Goal: Task Accomplishment & Management: Complete application form

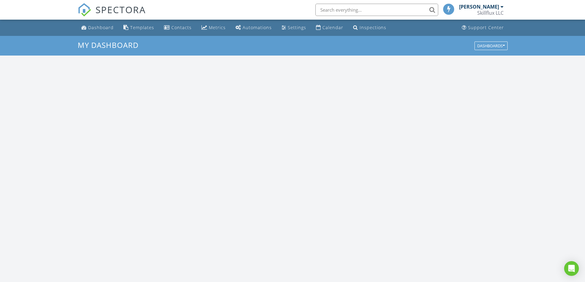
scroll to position [568, 594]
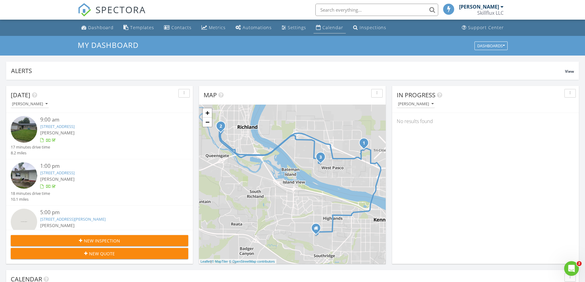
click at [331, 30] on div "Calendar" at bounding box center [332, 28] width 21 height 6
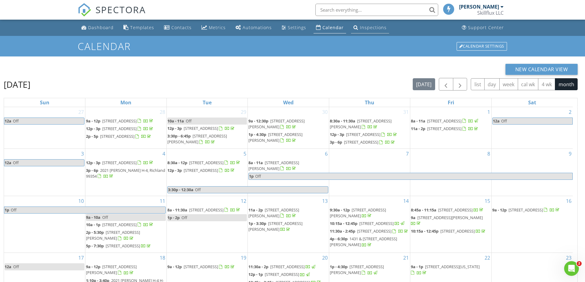
click at [354, 26] on div "Inspections" at bounding box center [355, 27] width 5 height 5
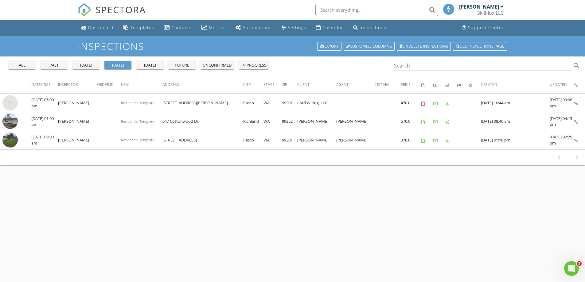
click at [59, 64] on div "past" at bounding box center [54, 65] width 22 height 6
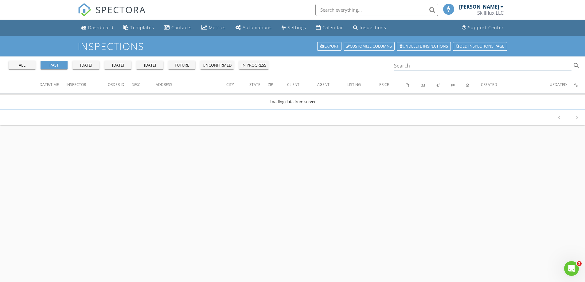
click at [418, 65] on input "Search" at bounding box center [483, 66] width 178 height 10
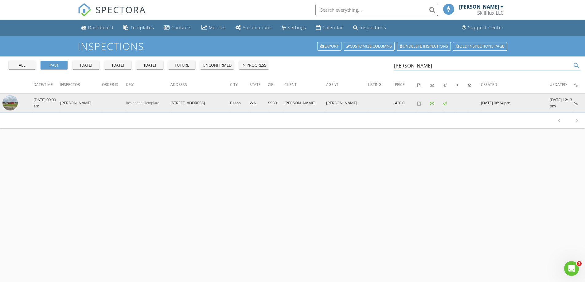
type input "hugo"
click at [11, 105] on img at bounding box center [9, 102] width 15 height 15
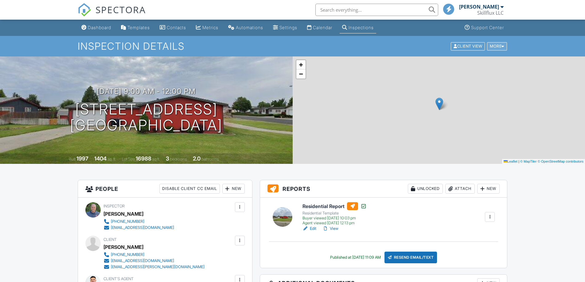
click at [494, 47] on div "More" at bounding box center [497, 46] width 20 height 8
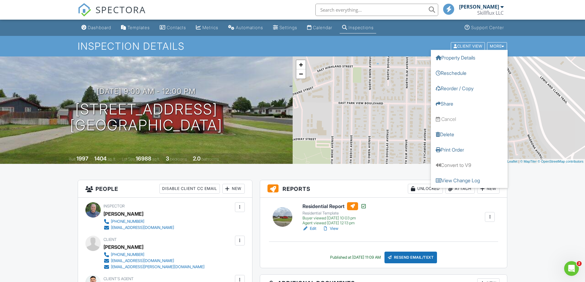
click at [429, 37] on div "Inspection Details Client View More Property Details Reschedule Reorder / Copy …" at bounding box center [292, 46] width 585 height 21
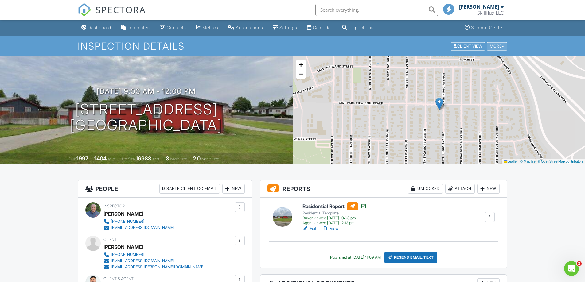
click at [490, 46] on div "More" at bounding box center [497, 46] width 20 height 8
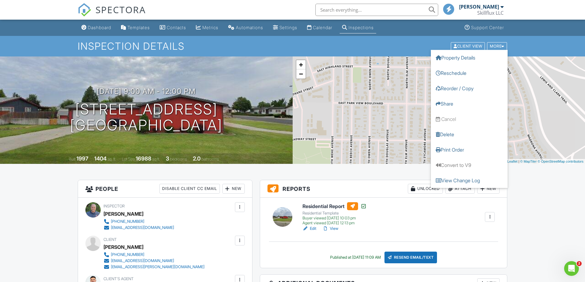
click at [426, 33] on div "Dashboard Templates Contacts Metrics Automations Settings Calendar Inspections …" at bounding box center [293, 28] width 430 height 16
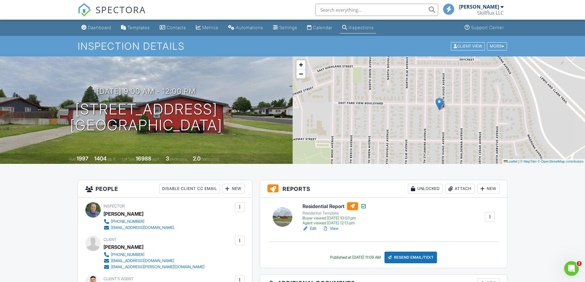
click at [332, 227] on link "View" at bounding box center [330, 229] width 16 height 6
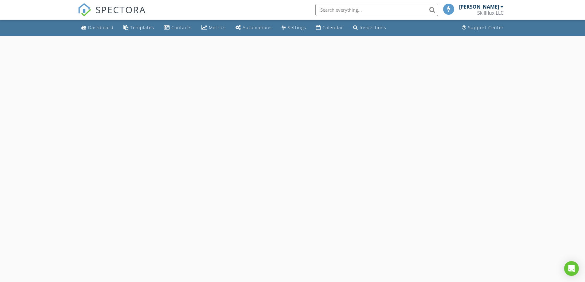
select select "7"
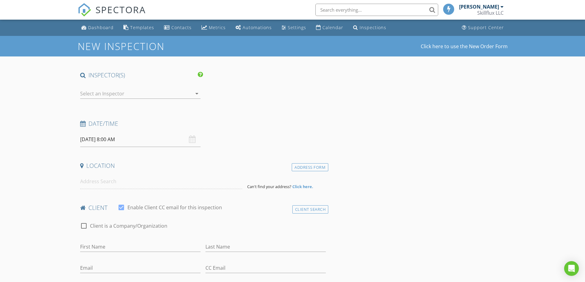
type input "Aide"
type input "[PERSON_NAME]"
type input "[EMAIL_ADDRESS][DOMAIN_NAME]"
type input "Aide.farias@outlook.com"
type input "509-492-7958"
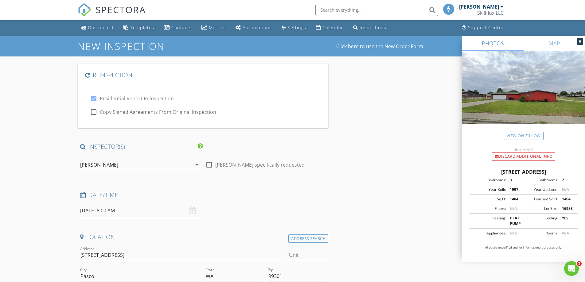
click at [90, 215] on input "08/28/2025 8:00 AM" at bounding box center [140, 210] width 120 height 15
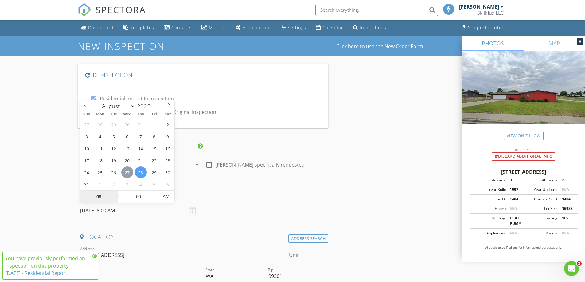
type input "08/27/2025 8:00 AM"
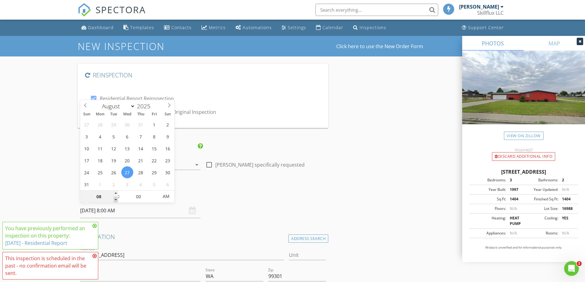
type input "07"
type input "08/27/2025 7:00 AM"
click at [116, 199] on span at bounding box center [116, 200] width 4 height 6
type input "06"
type input "08/27/2025 6:00 AM"
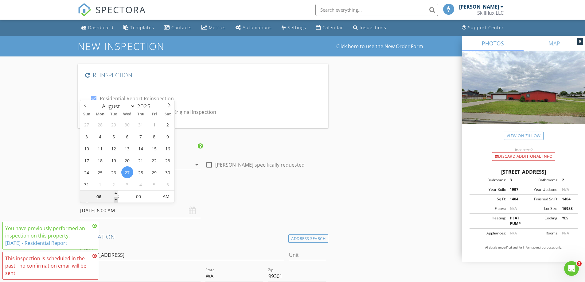
click at [116, 199] on span at bounding box center [116, 200] width 4 height 6
type input "05"
type input "08/27/2025 5:00 AM"
click at [116, 199] on span at bounding box center [116, 200] width 4 height 6
type input "04"
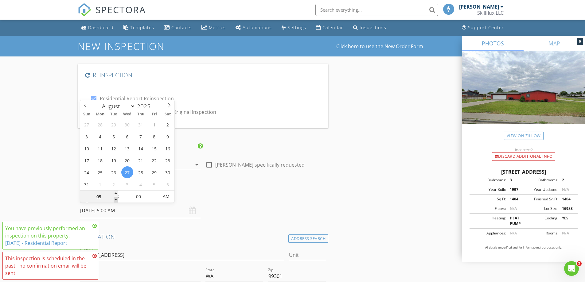
type input "08/27/2025 4:00 AM"
click at [116, 199] on span at bounding box center [116, 200] width 4 height 6
type input "03"
type input "08/27/2025 3:00 AM"
click at [116, 199] on span at bounding box center [116, 200] width 4 height 6
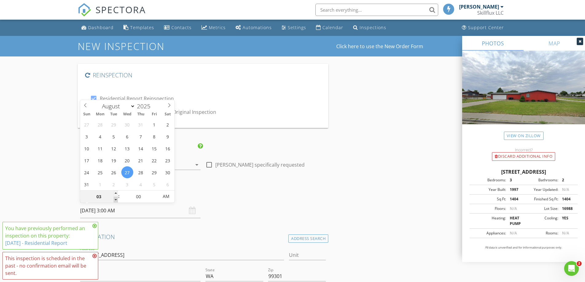
type input "02"
type input "08/27/2025 2:00 AM"
click at [116, 199] on span at bounding box center [116, 200] width 4 height 6
type input "01"
type input "08/27/2025 1:00 AM"
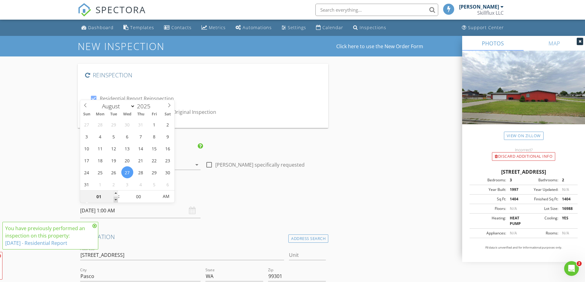
click at [116, 199] on span at bounding box center [116, 200] width 4 height 6
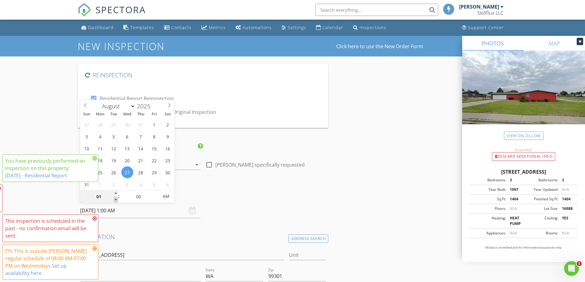
type input "12"
click at [116, 199] on span at bounding box center [116, 200] width 4 height 6
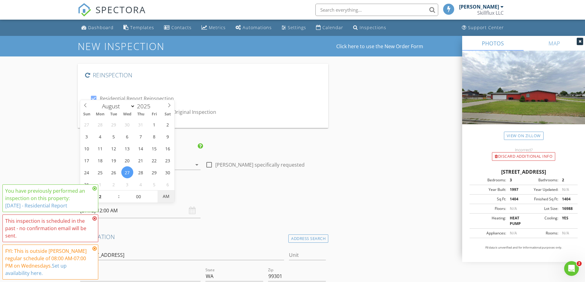
type input "[DATE] 12:00 PM"
click at [159, 196] on span "AM" at bounding box center [165, 196] width 17 height 12
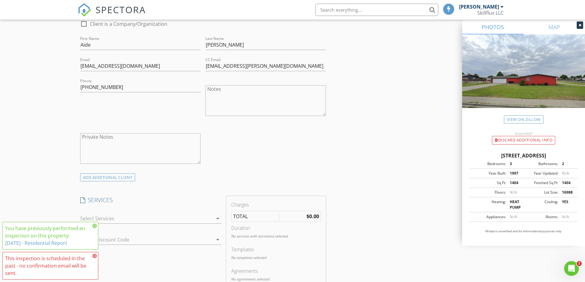
scroll to position [430, 0]
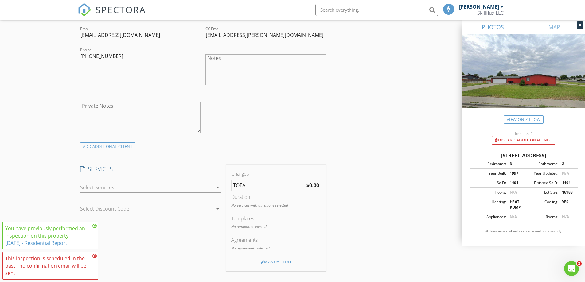
click at [174, 188] on div at bounding box center [146, 188] width 133 height 10
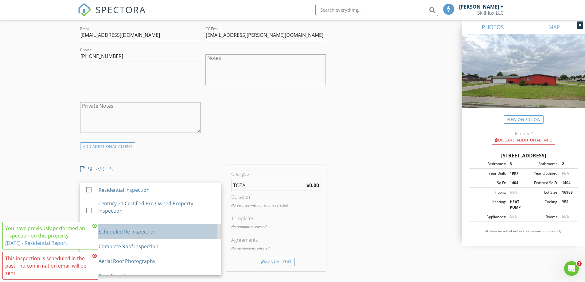
click at [140, 230] on div "Scheduled Re-Inspection" at bounding box center [126, 231] width 57 height 7
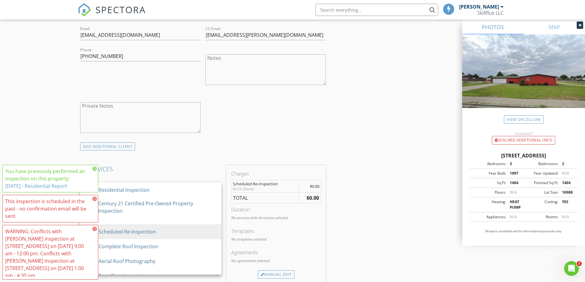
click at [96, 169] on icon at bounding box center [94, 168] width 4 height 5
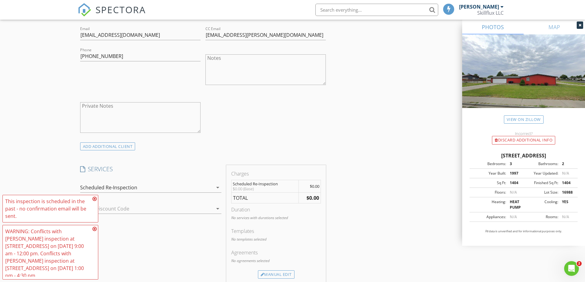
click at [94, 197] on icon at bounding box center [94, 198] width 4 height 5
click at [95, 229] on icon at bounding box center [94, 229] width 4 height 5
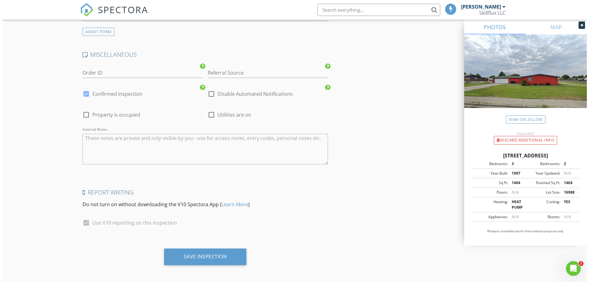
scroll to position [1055, 0]
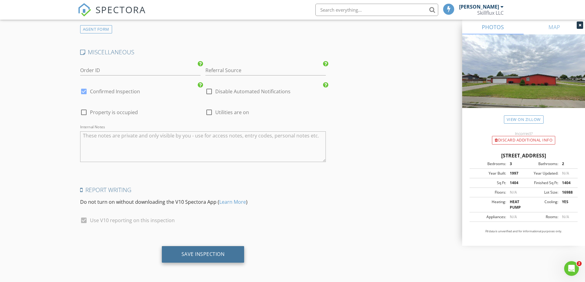
click at [232, 252] on div "Save Inspection" at bounding box center [203, 254] width 83 height 17
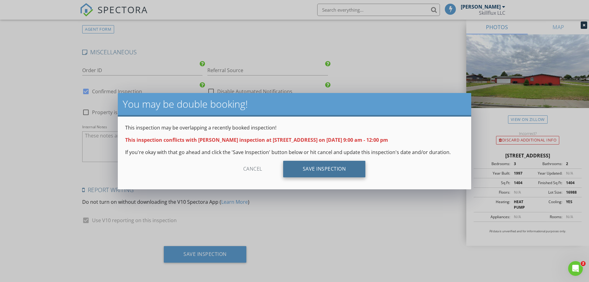
click at [303, 161] on div "Save Inspection" at bounding box center [324, 169] width 83 height 17
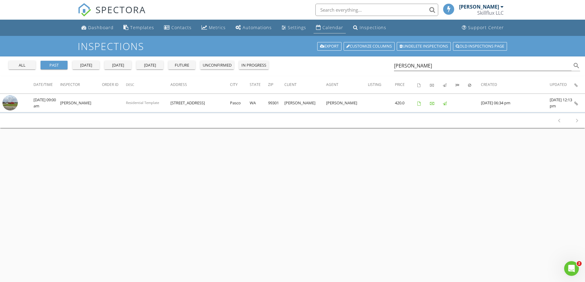
click at [327, 28] on div "Calendar" at bounding box center [332, 28] width 21 height 6
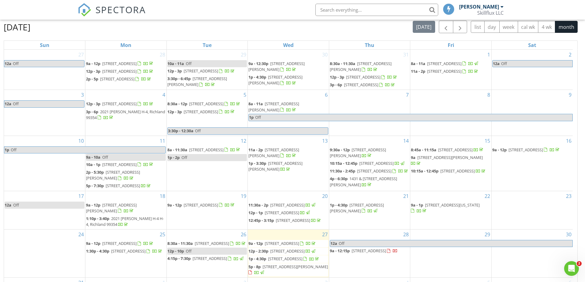
scroll to position [57, 0]
click at [378, 249] on span "[STREET_ADDRESS]" at bounding box center [369, 252] width 34 height 6
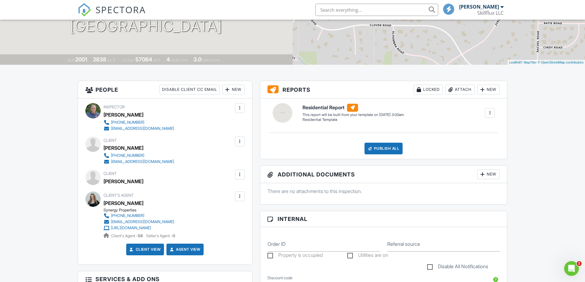
scroll to position [61, 0]
